Goal: Information Seeking & Learning: Learn about a topic

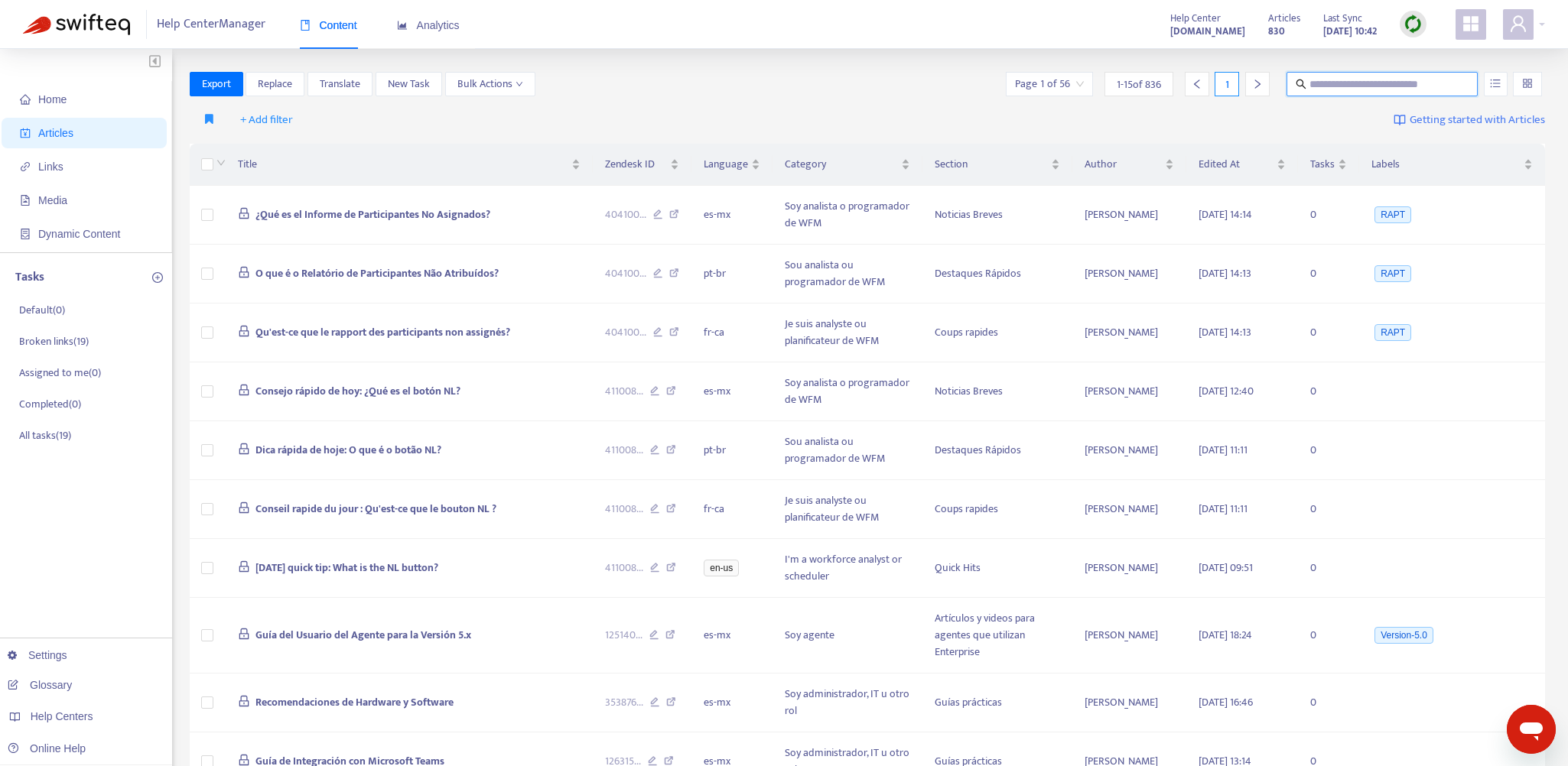
paste input "**********"
type input "**********"
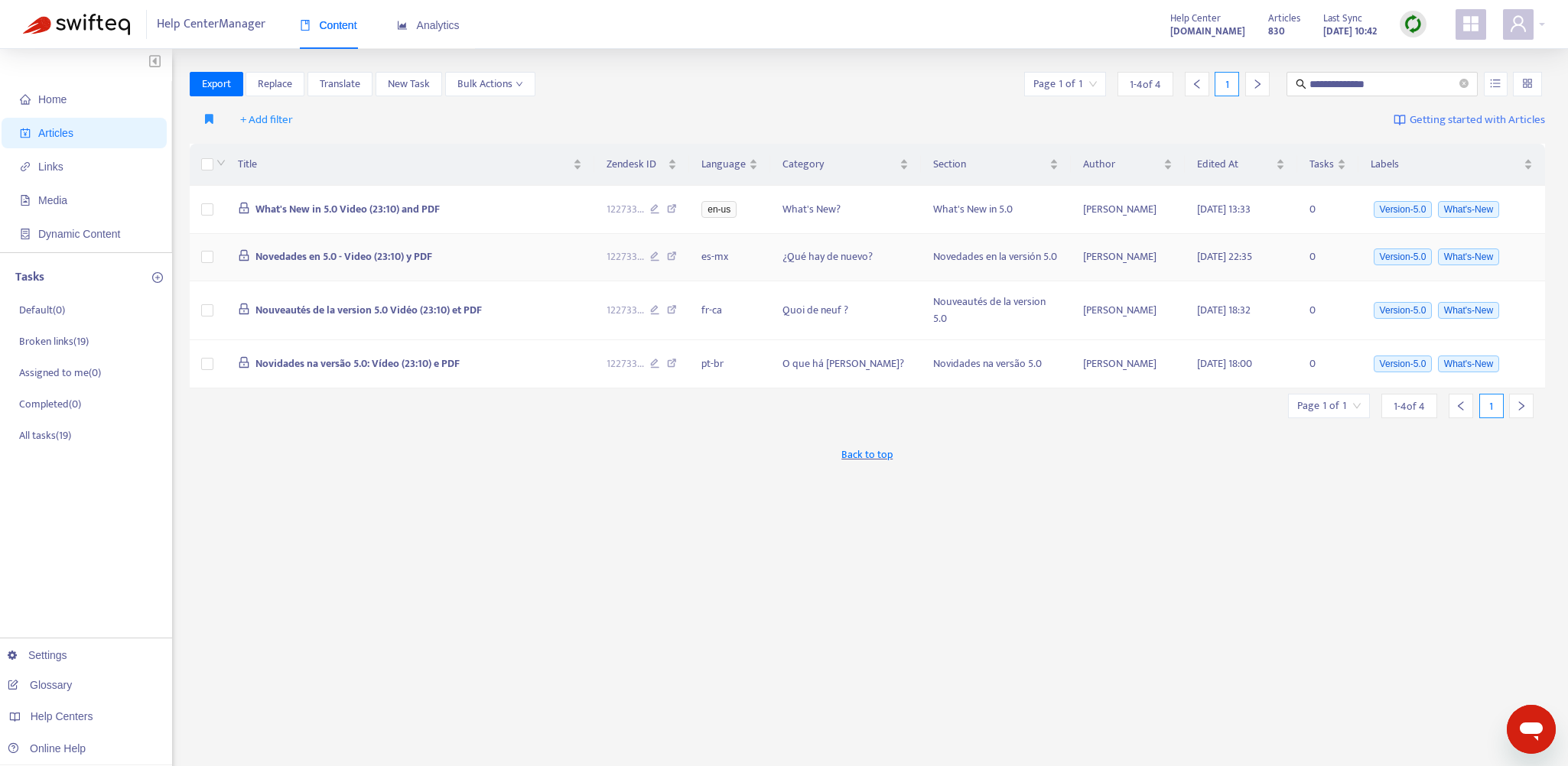
click at [493, 249] on td "Novedades en 5.0 - Video (23:10) y PDF" at bounding box center [410, 258] width 369 height 48
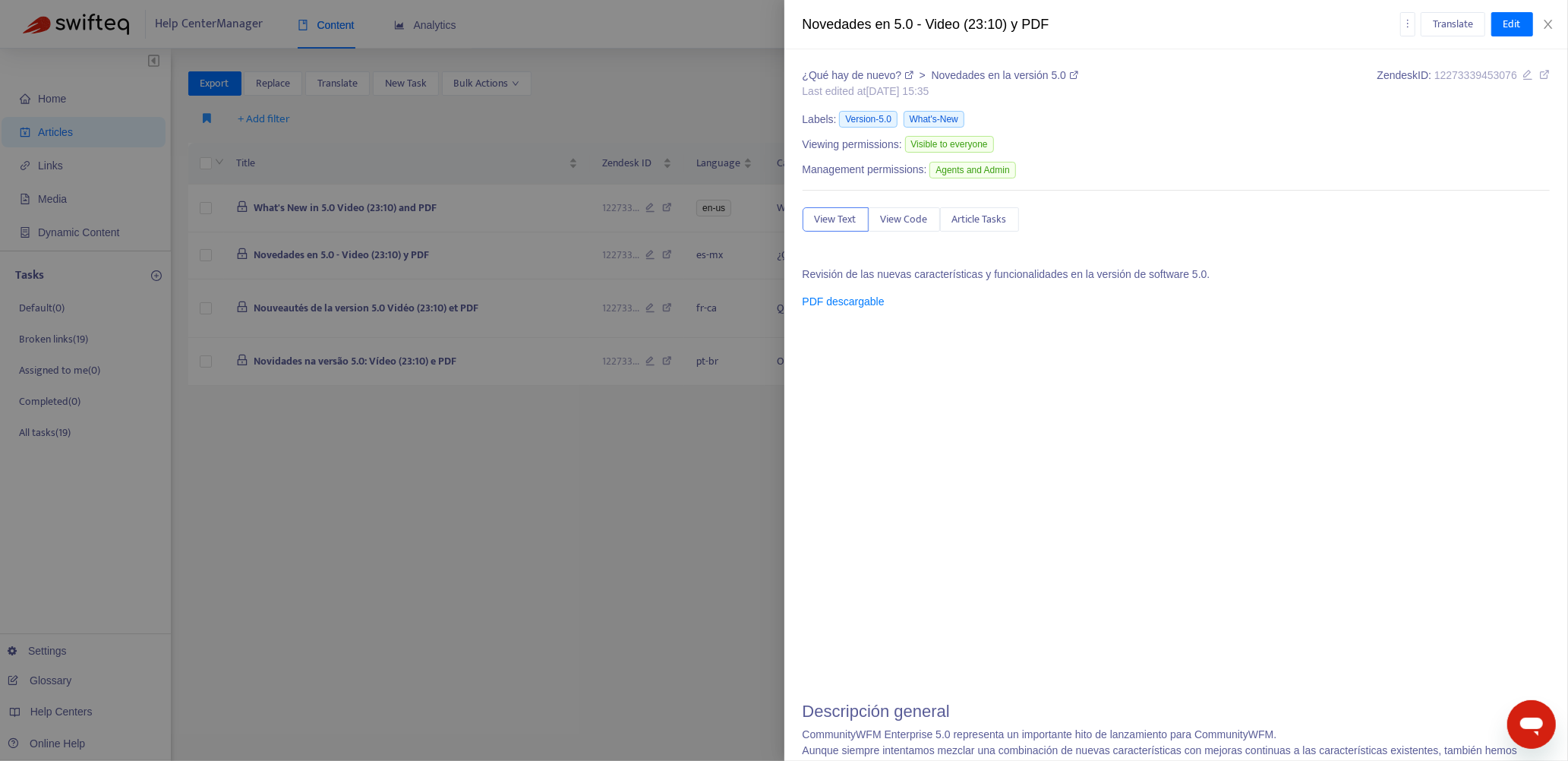
click at [544, 265] on div at bounding box center [784, 380] width 1568 height 761
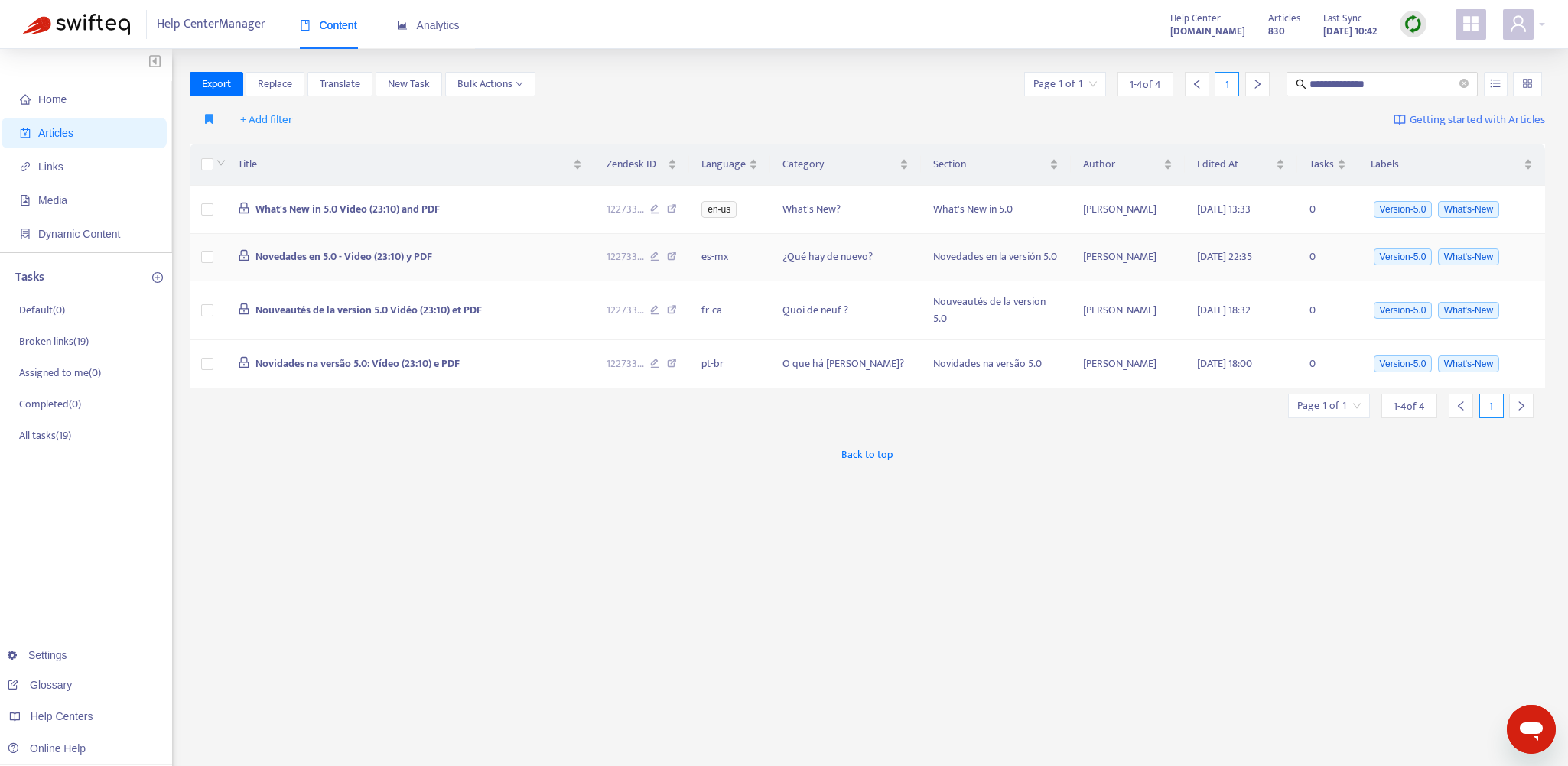
click at [673, 256] on icon at bounding box center [672, 258] width 10 height 14
click at [545, 212] on td "What's New in 5.0 Video (23:10) and PDF" at bounding box center [410, 210] width 369 height 48
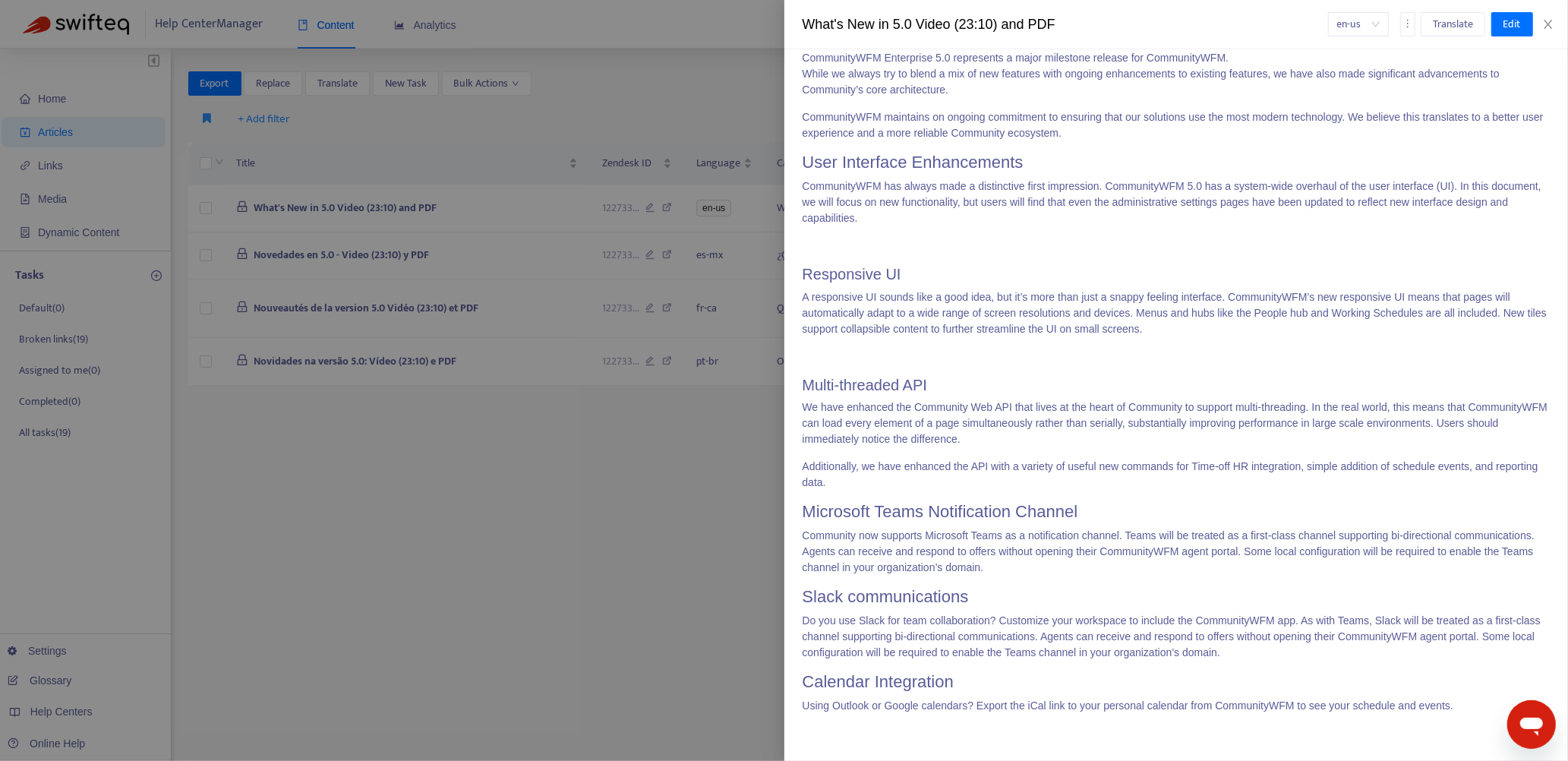
scroll to position [911, 0]
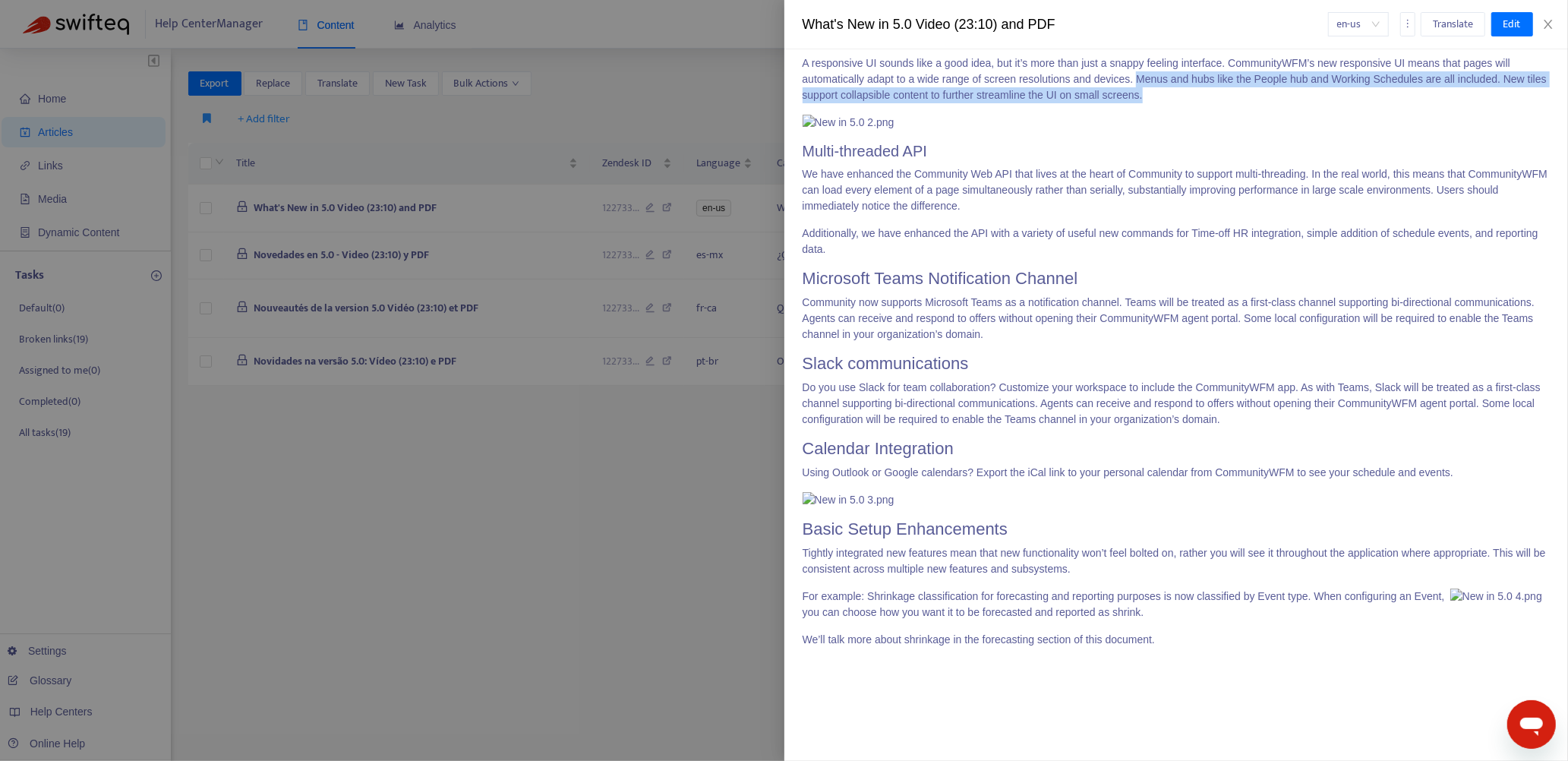
drag, startPoint x: 1135, startPoint y: 316, endPoint x: 1168, endPoint y: 334, distance: 37.6
click at [1168, 103] on p "A responsive UI sounds like a good idea, but it’s more than just a snappy feeli…" at bounding box center [1177, 80] width 748 height 48
copy p "Menus and hubs like the People hub and Working Schedules are all included. New …"
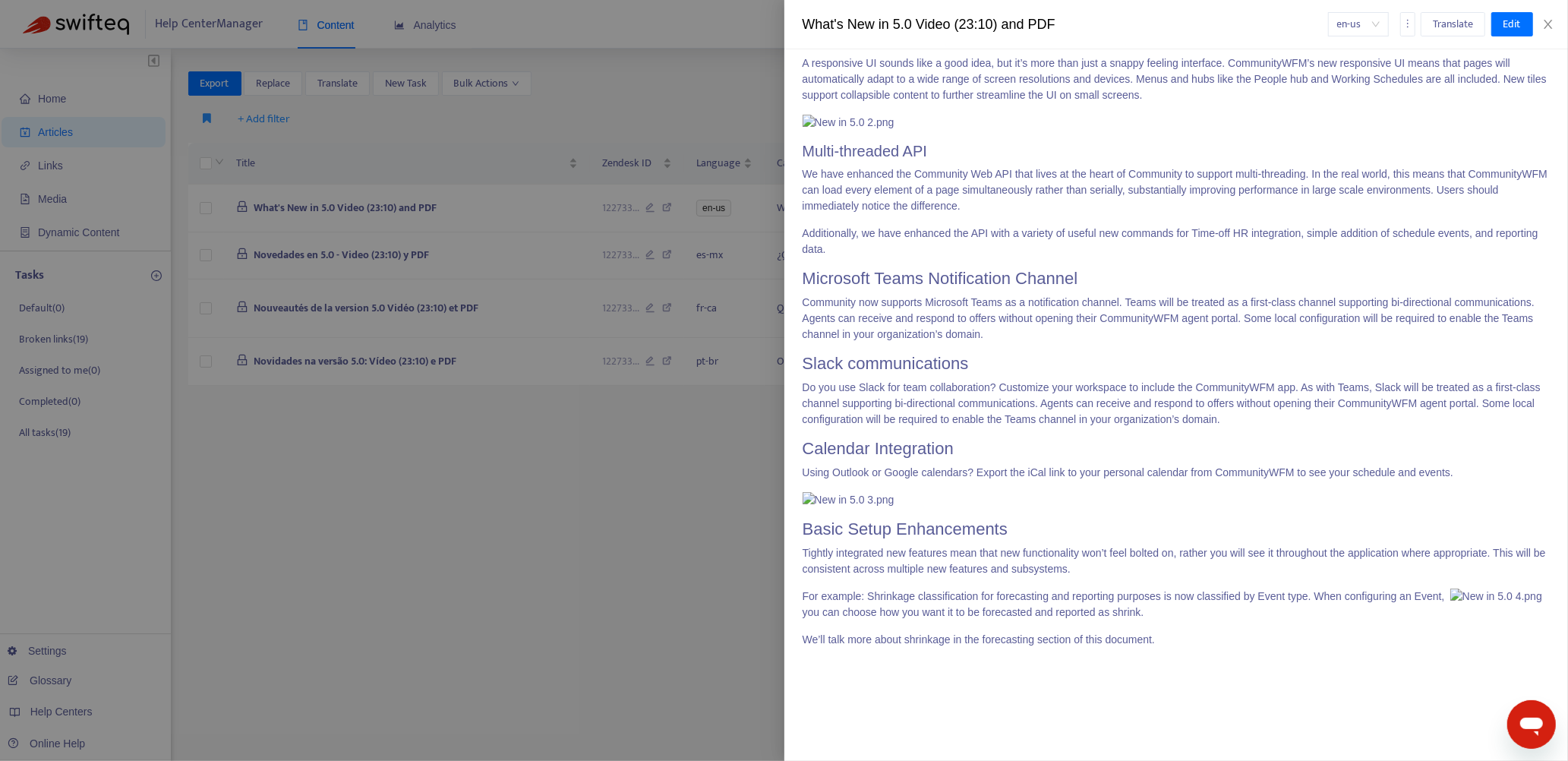
click at [893, 49] on h2 "Responsive UI" at bounding box center [1177, 40] width 748 height 18
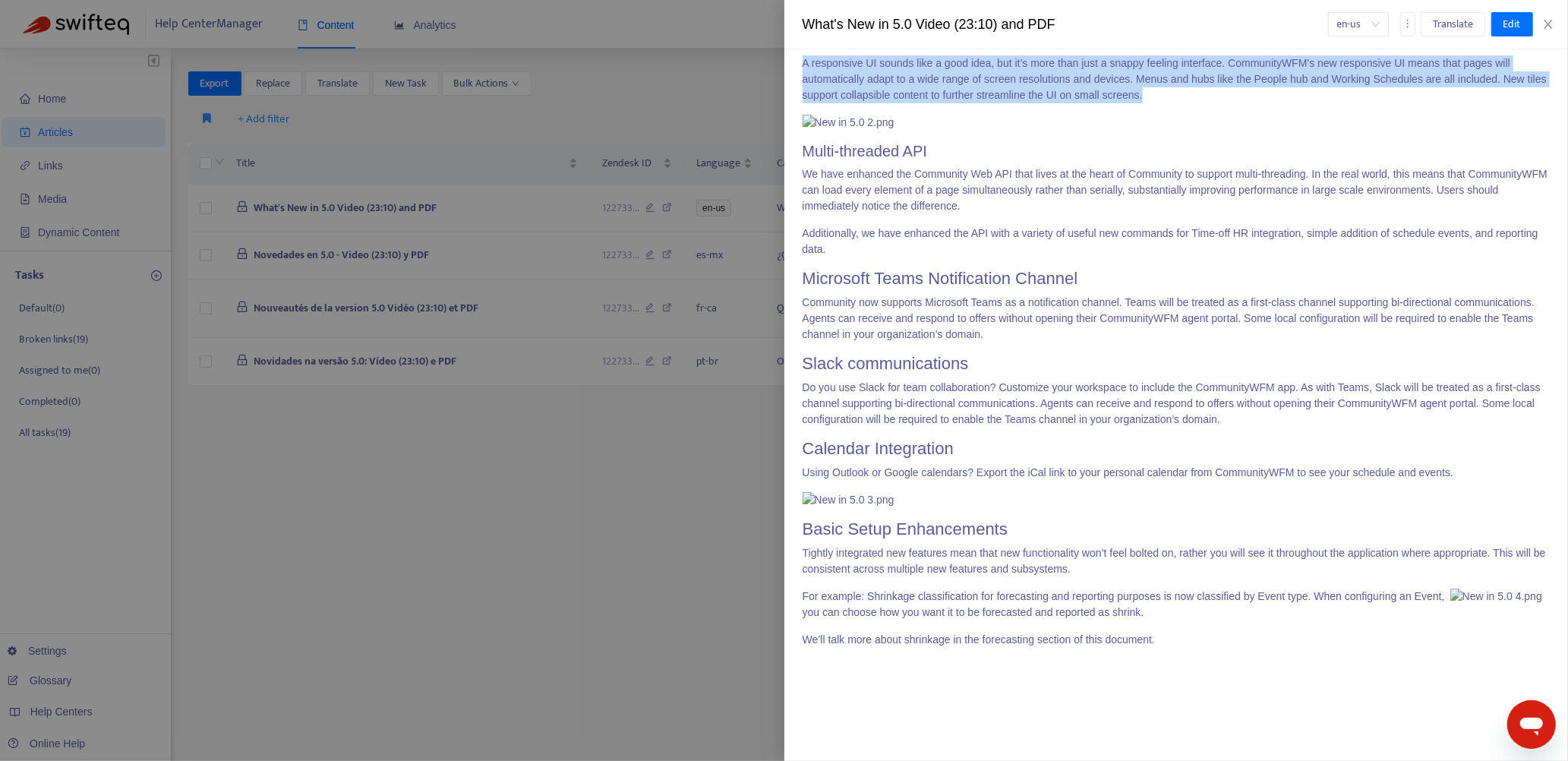
drag, startPoint x: 803, startPoint y: 277, endPoint x: 1207, endPoint y: 332, distance: 407.7
copy span "Responsive UI A responsive UI sounds like a good idea, but it’s more than just …"
